Goal: Transaction & Acquisition: Purchase product/service

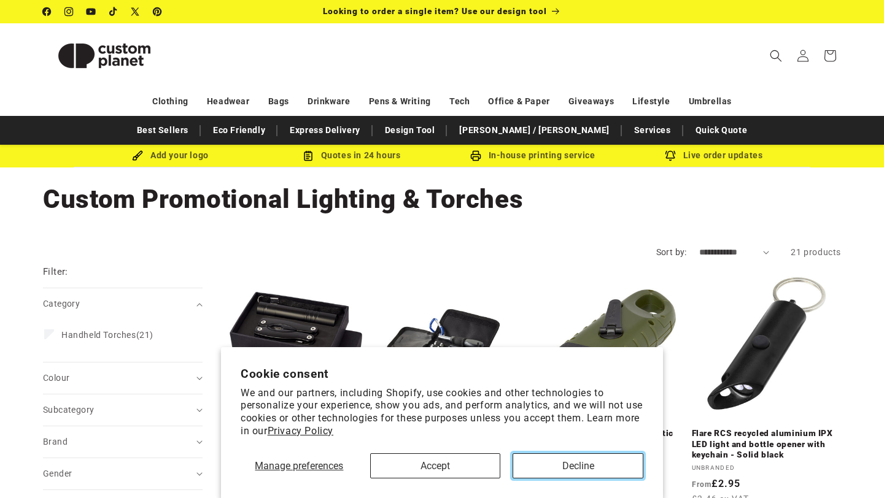
click at [575, 466] on button "Decline" at bounding box center [577, 465] width 131 height 25
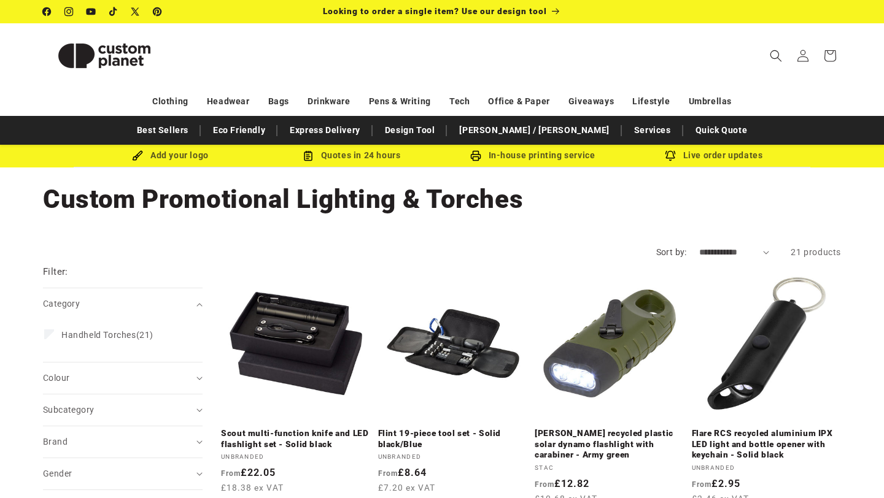
click at [631, 61] on header "Search My Account / Order Progress Cart Clothing Clothing T-shirts" at bounding box center [441, 55] width 859 height 64
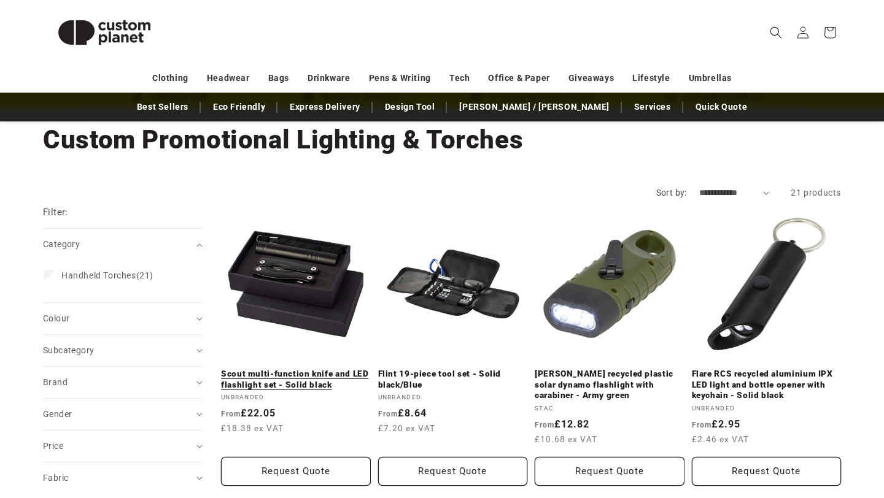
click at [264, 369] on link "Scout multi-function knife and LED flashlight set - Solid black" at bounding box center [296, 379] width 150 height 21
click at [275, 369] on link "Scout multi-function knife and LED flashlight set - Solid black" at bounding box center [296, 379] width 150 height 21
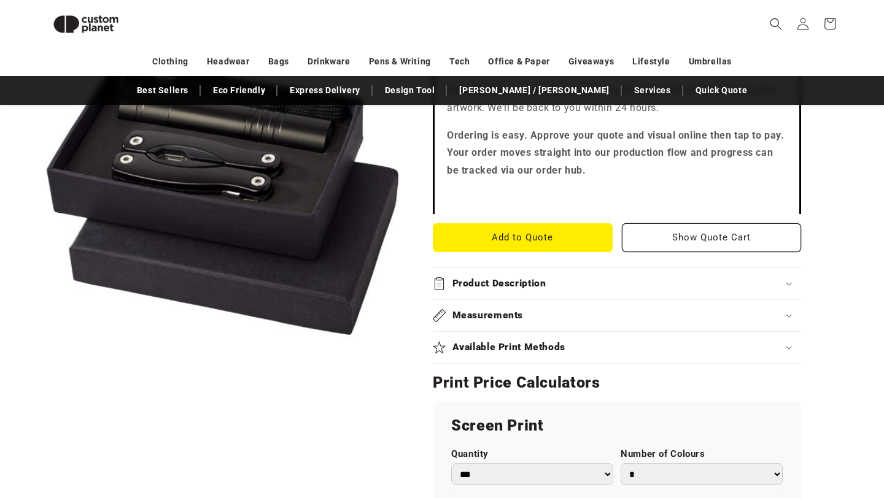
scroll to position [617, 0]
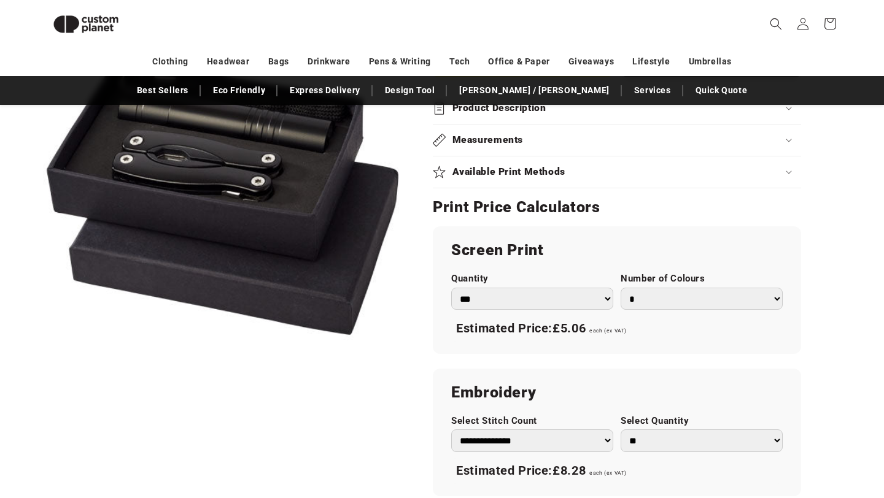
click at [599, 178] on div "Available Print Methods" at bounding box center [617, 172] width 368 height 13
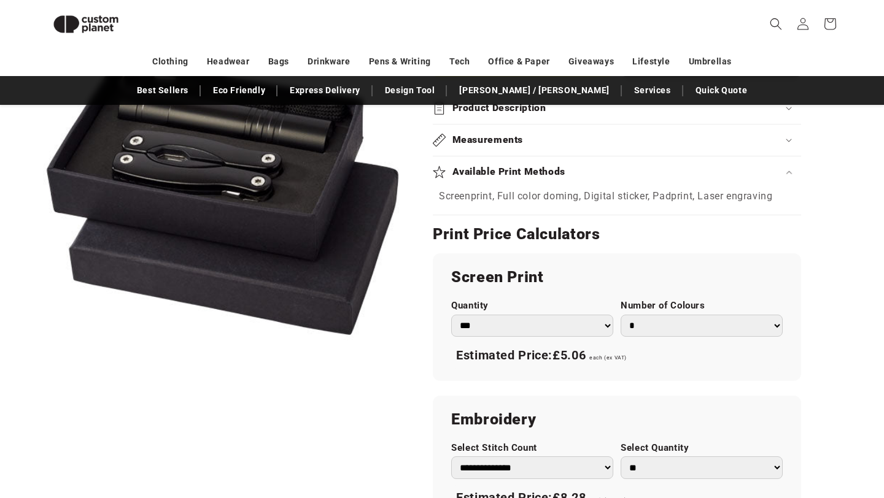
click at [599, 178] on div "Available Print Methods" at bounding box center [617, 172] width 368 height 13
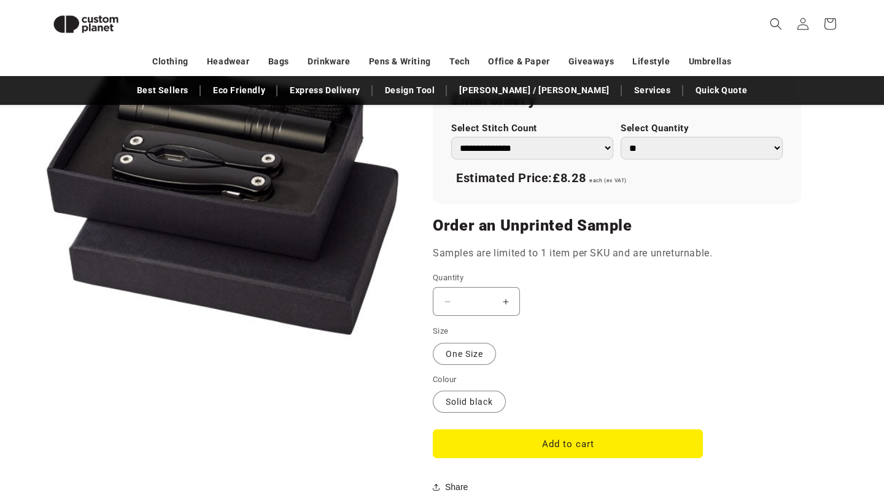
scroll to position [966, 0]
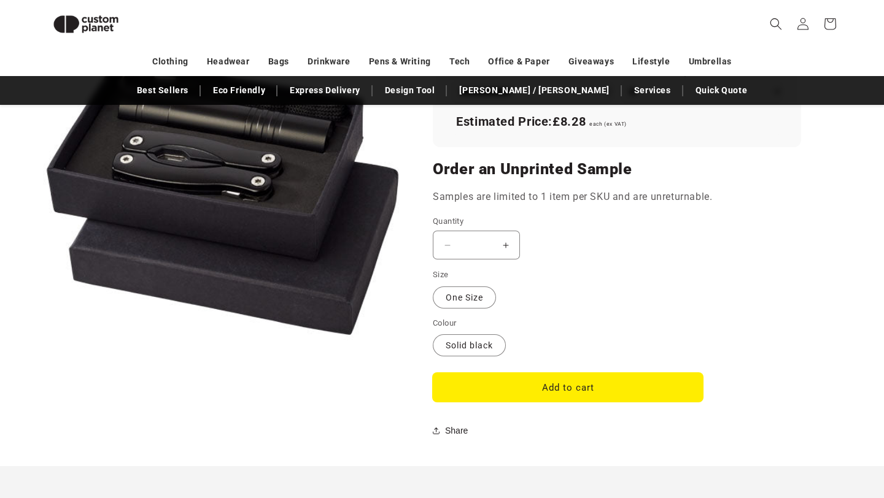
click at [552, 388] on button "Add to cart" at bounding box center [568, 387] width 270 height 29
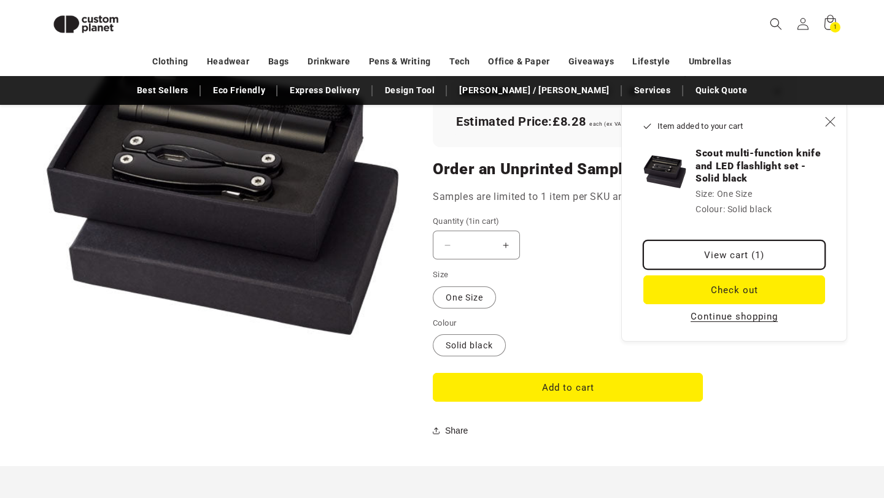
click at [783, 253] on link "View cart (1)" at bounding box center [734, 255] width 182 height 29
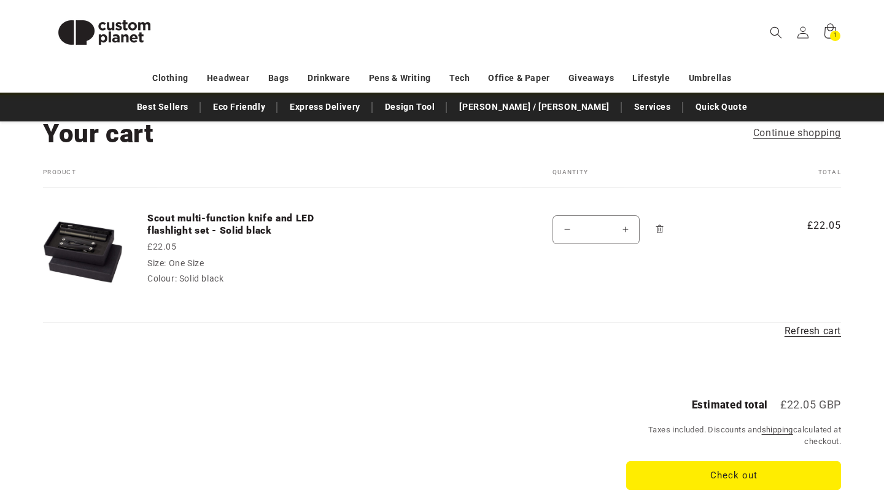
scroll to position [96, 0]
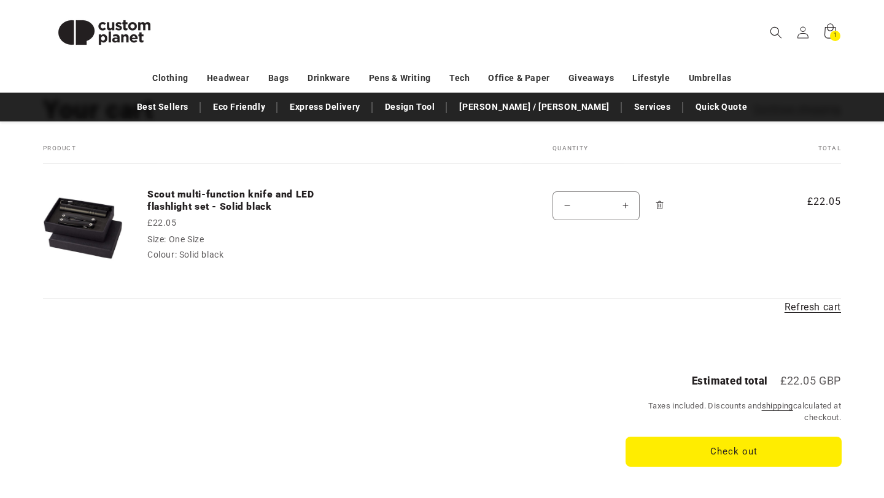
click at [685, 455] on button "Check out" at bounding box center [733, 452] width 215 height 29
